Goal: Transaction & Acquisition: Purchase product/service

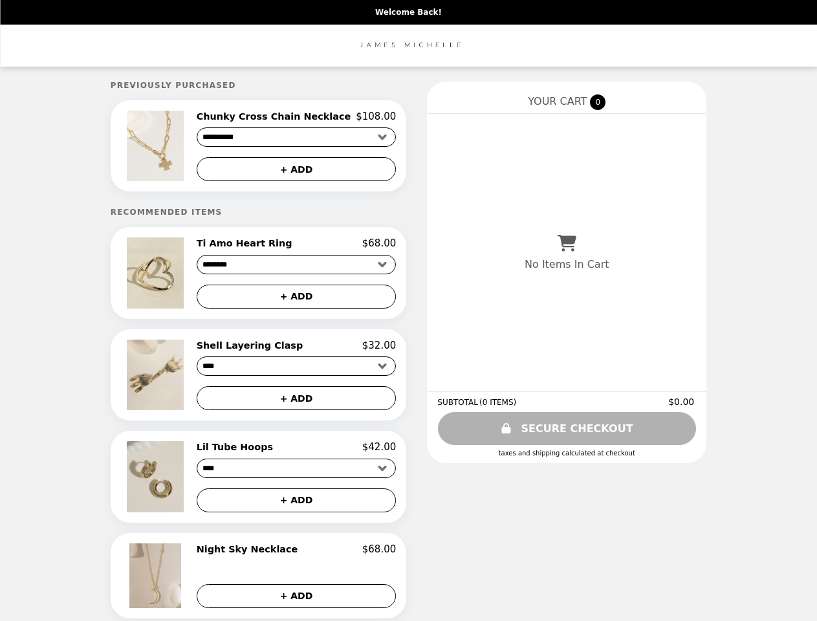
click at [177, 148] on img at bounding box center [157, 146] width 60 height 71
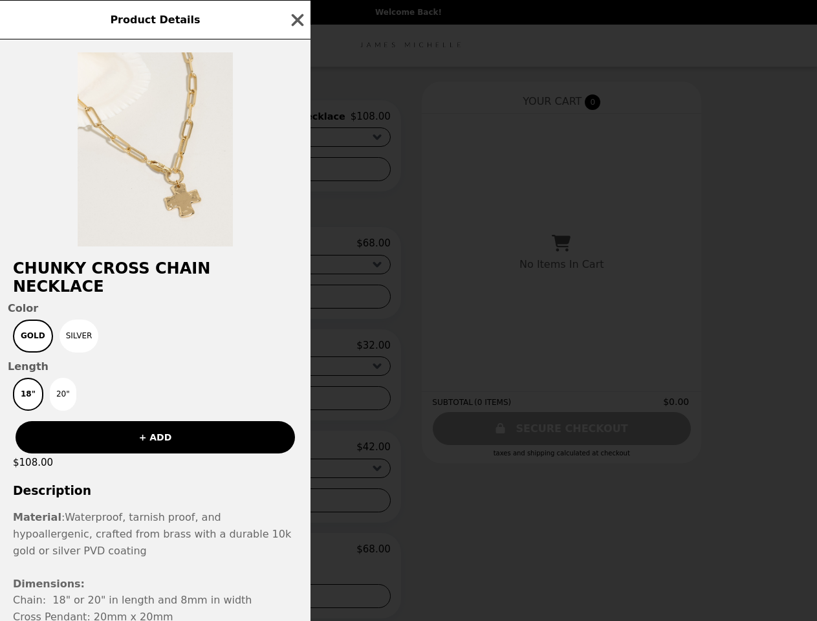
click at [296, 118] on div "Product Details Chunky Cross Chain Necklace Color Gold Silver Length 18" 20" + …" at bounding box center [408, 310] width 817 height 621
click at [296, 171] on div at bounding box center [155, 142] width 311 height 207
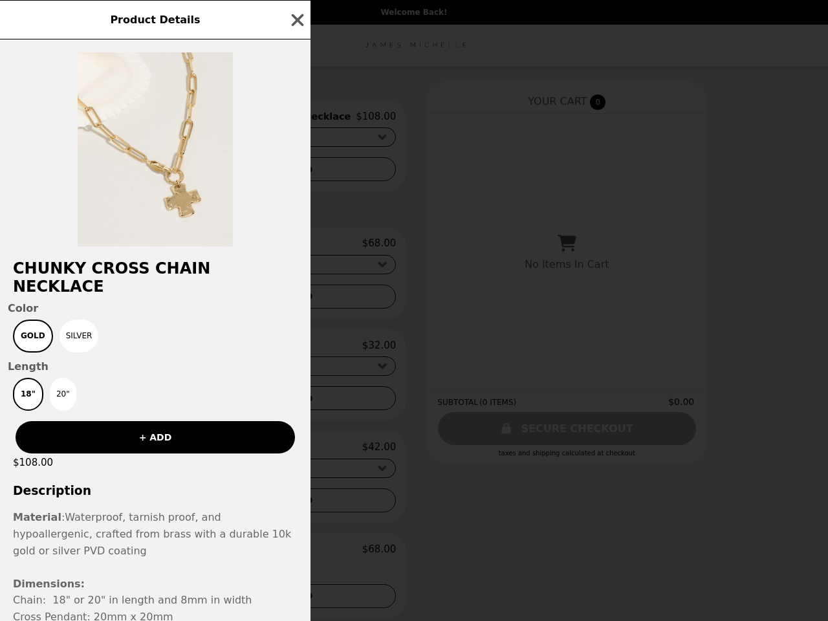
click at [177, 277] on h2 "Chunky Cross Chain Necklace" at bounding box center [155, 277] width 311 height 36
click at [296, 248] on div "Chunky Cross Chain Necklace Color Gold Silver Length 18" 20" + ADD $108.00 Desc…" at bounding box center [155, 330] width 311 height 582
click at [296, 301] on div "Product Details Chunky Cross Chain Necklace Color Gold Silver Length 18" 20" + …" at bounding box center [414, 310] width 828 height 621
click at [177, 380] on img at bounding box center [157, 375] width 60 height 71
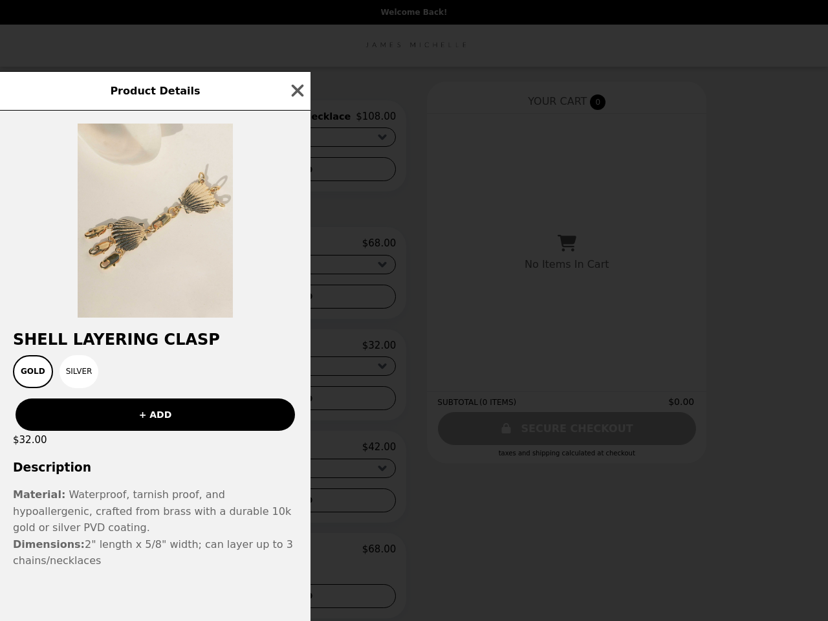
click at [296, 351] on div "Product Details Shell Layering Clasp Gold Silver + ADD $32.00 Description Mater…" at bounding box center [414, 310] width 828 height 621
click at [296, 404] on div "+ ADD" at bounding box center [155, 409] width 311 height 43
click at [177, 483] on div "Product Details Shell Layering Clasp Gold Silver + ADD $32.00 Description Mater…" at bounding box center [414, 310] width 828 height 621
